Goal: Find specific page/section: Find specific page/section

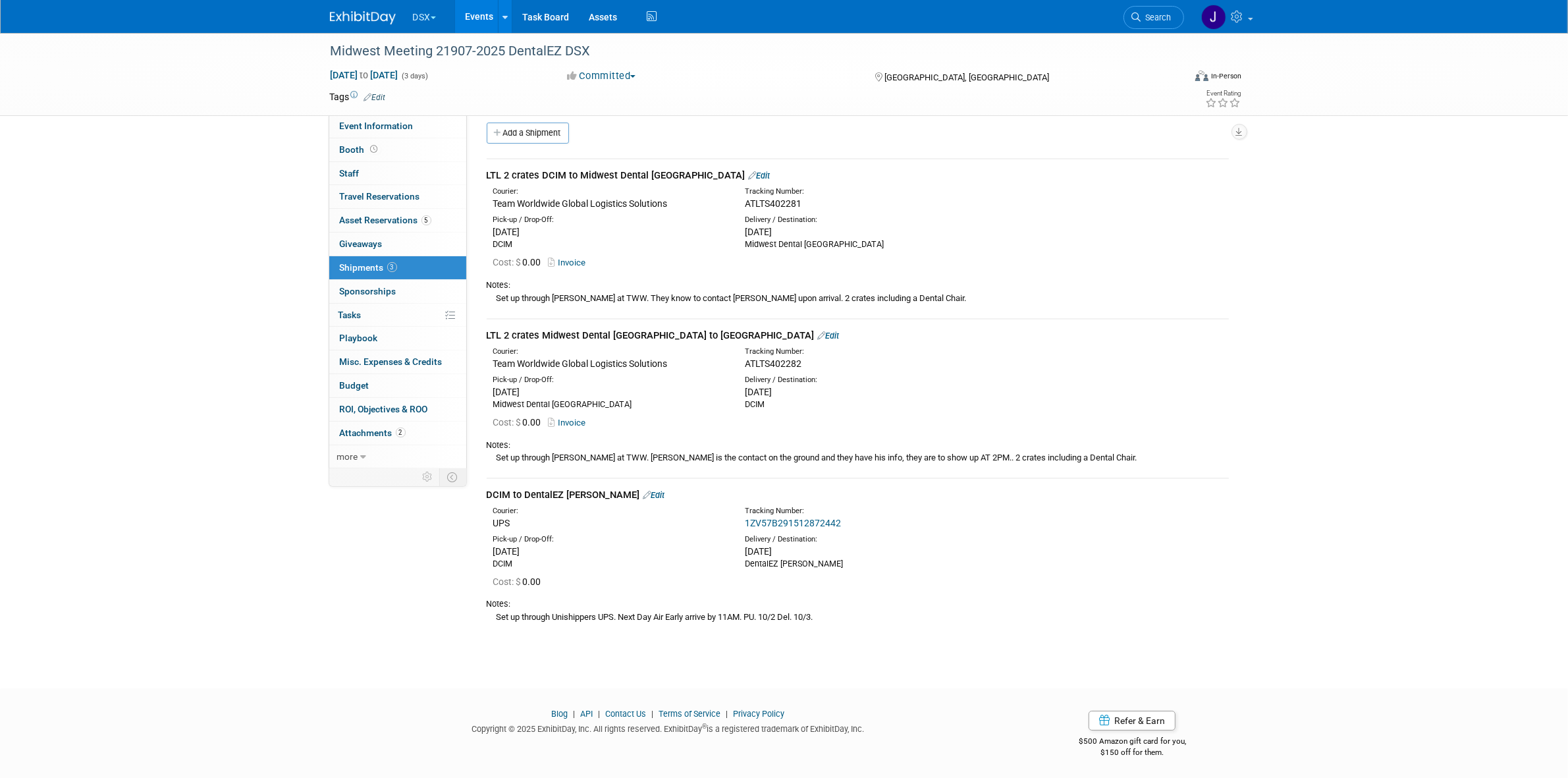
click at [432, 18] on button "DSX" at bounding box center [432, 14] width 41 height 29
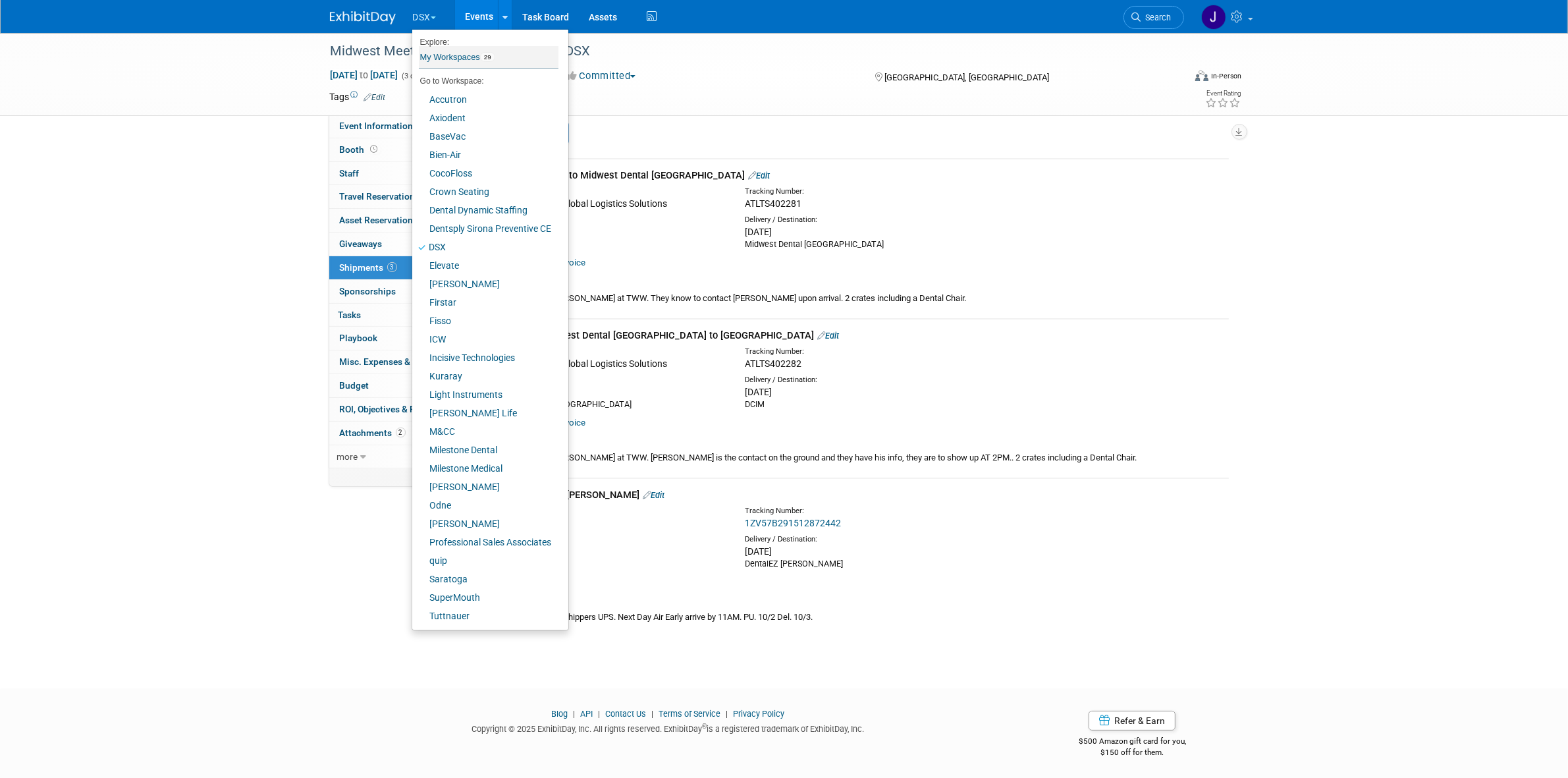
click at [455, 55] on link "My Workspaces 29" at bounding box center [488, 57] width 139 height 22
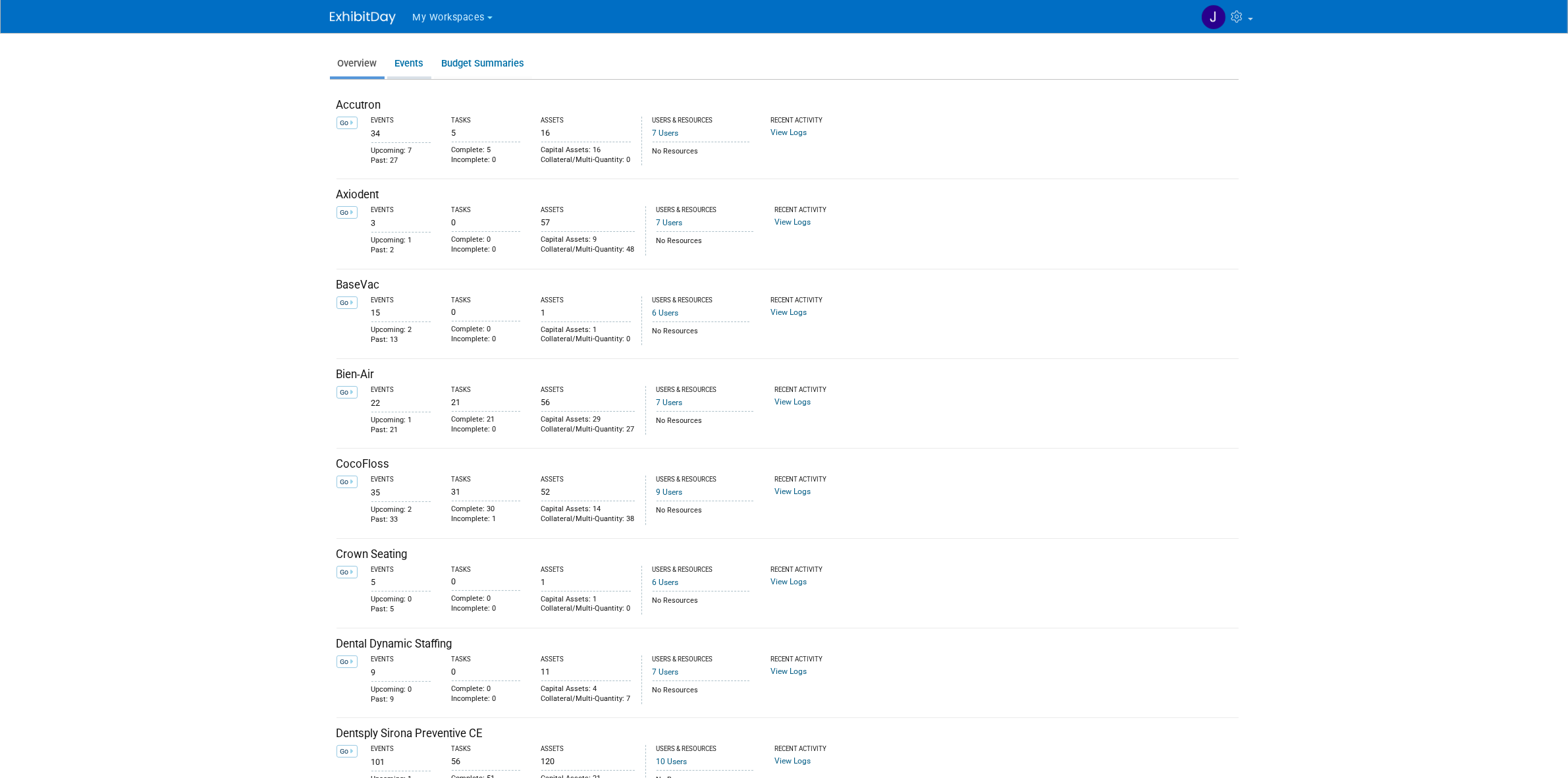
click at [424, 69] on link "Events" at bounding box center [409, 63] width 44 height 26
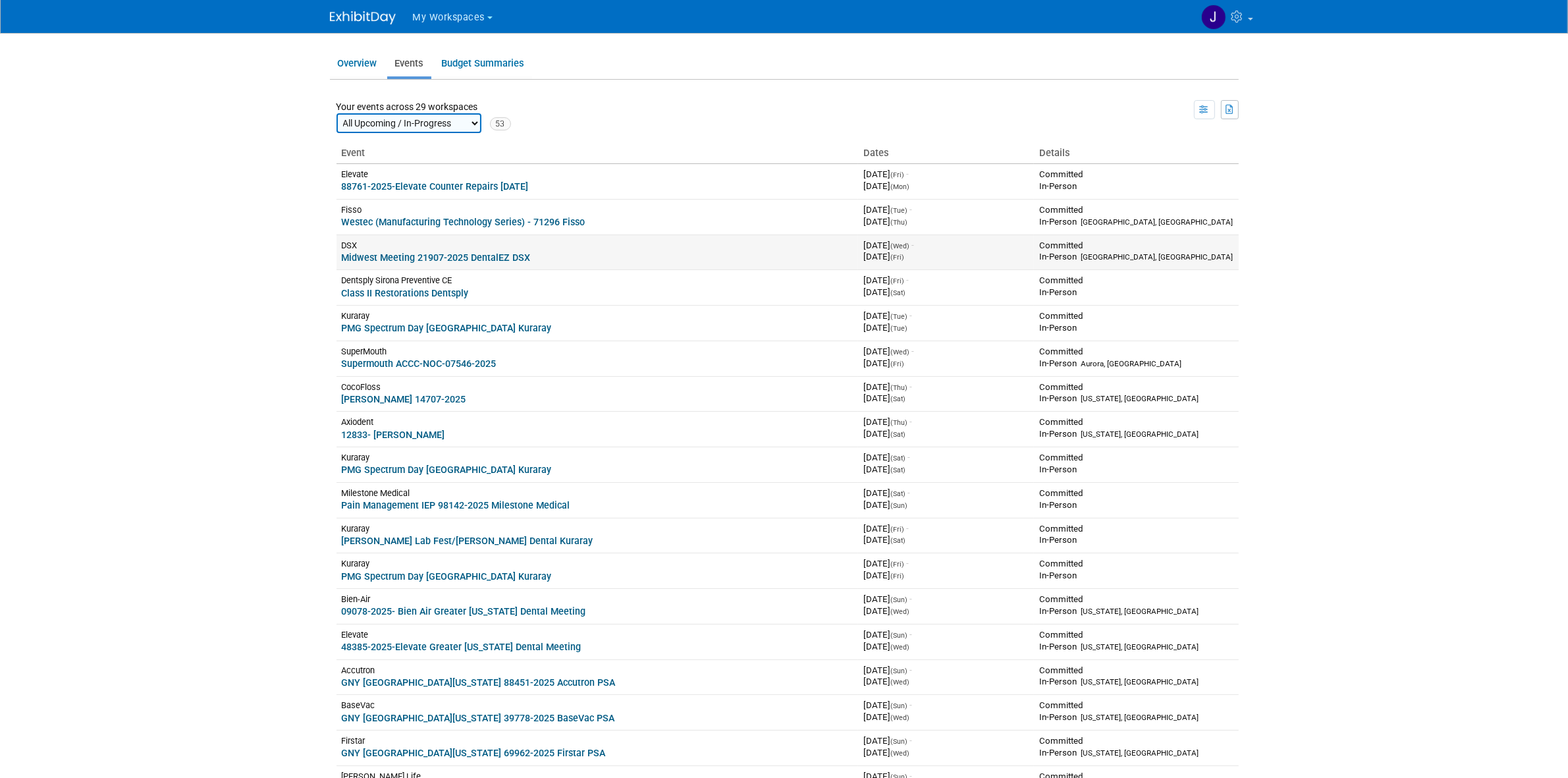
click at [1163, 244] on div "Committed" at bounding box center [1136, 245] width 193 height 12
click at [436, 122] on select "All Upcoming / In-Progress All Past 2026 2025 2024 2023 2022 2021 2020" at bounding box center [409, 123] width 145 height 20
select select "-2"
click at [337, 113] on select "All Upcoming / In-Progress All Past 2026 2025 2024 2023 2022 2021 2020" at bounding box center [409, 123] width 145 height 20
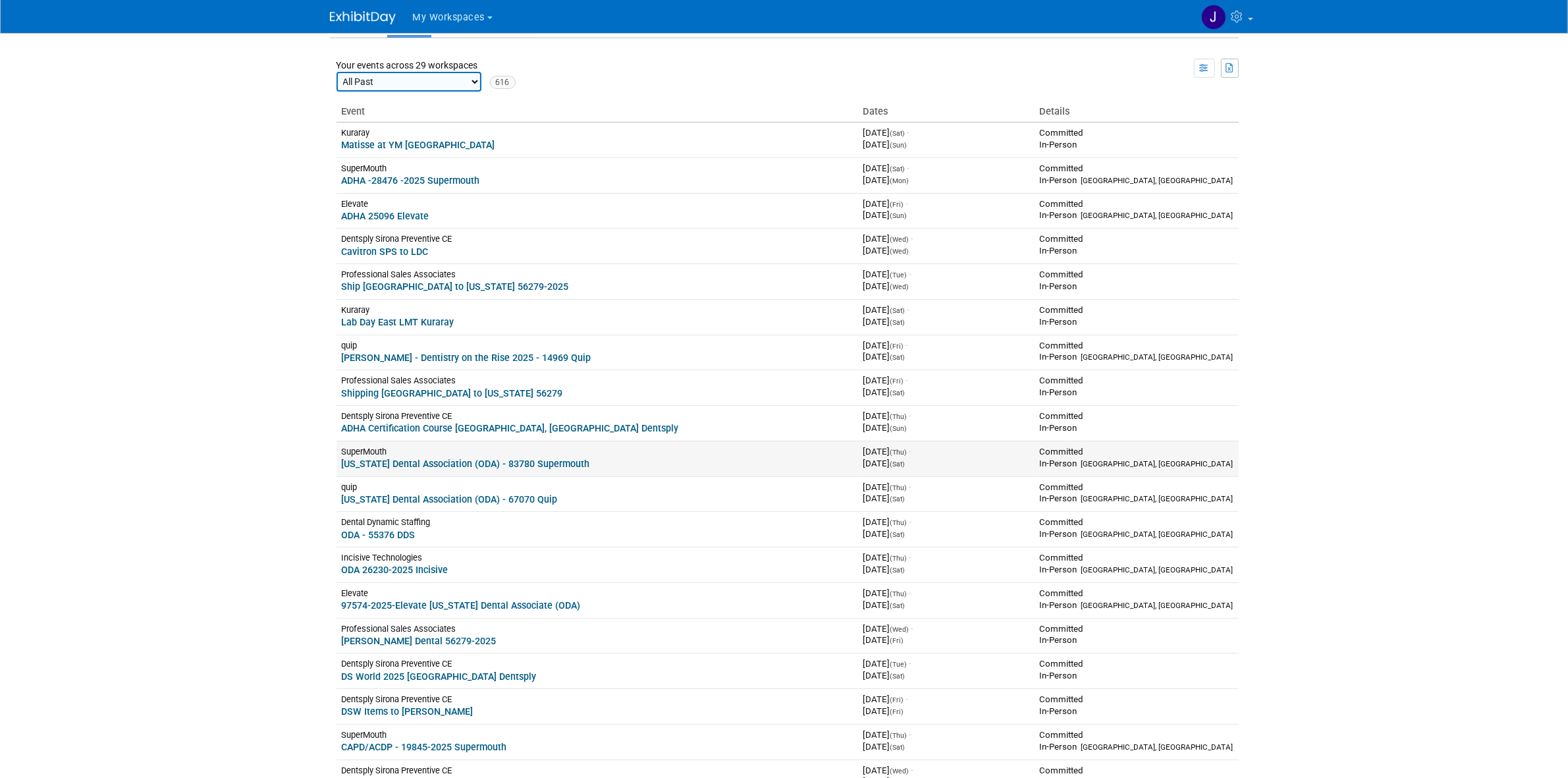
scroll to position [83, 0]
